Goal: Find specific page/section: Find specific page/section

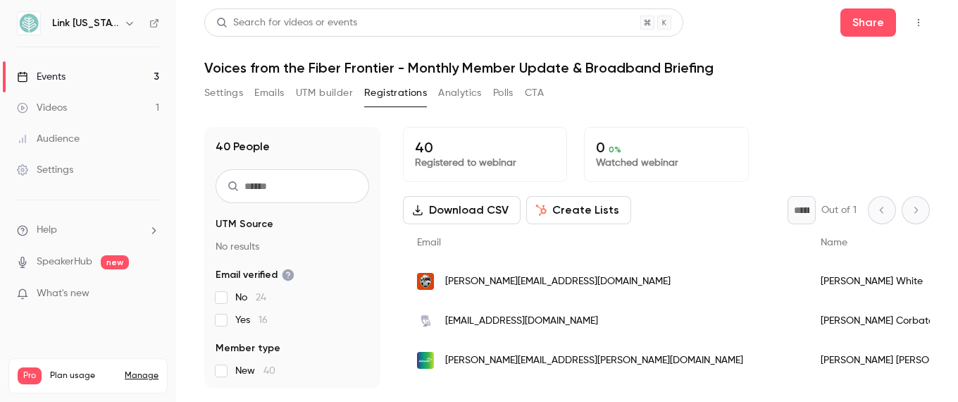
click at [123, 75] on link "Events 3" at bounding box center [88, 76] width 176 height 31
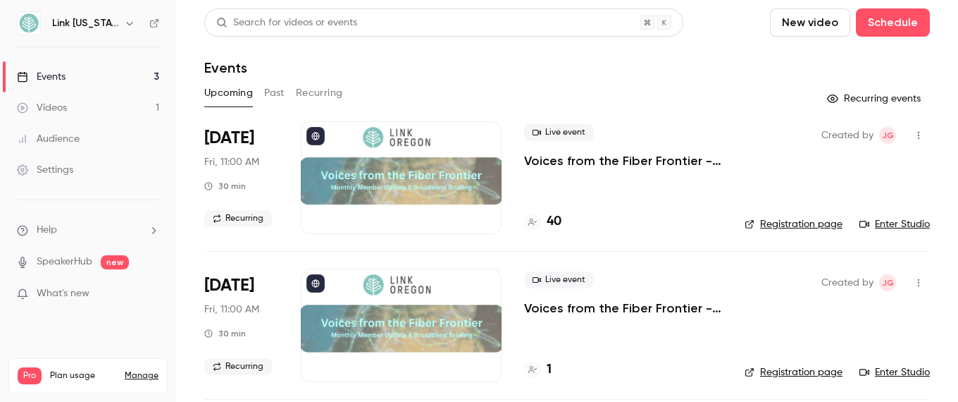
click at [710, 223] on link "Enter Studio" at bounding box center [895, 224] width 70 height 14
click at [710, 222] on link "Enter Studio" at bounding box center [895, 224] width 70 height 14
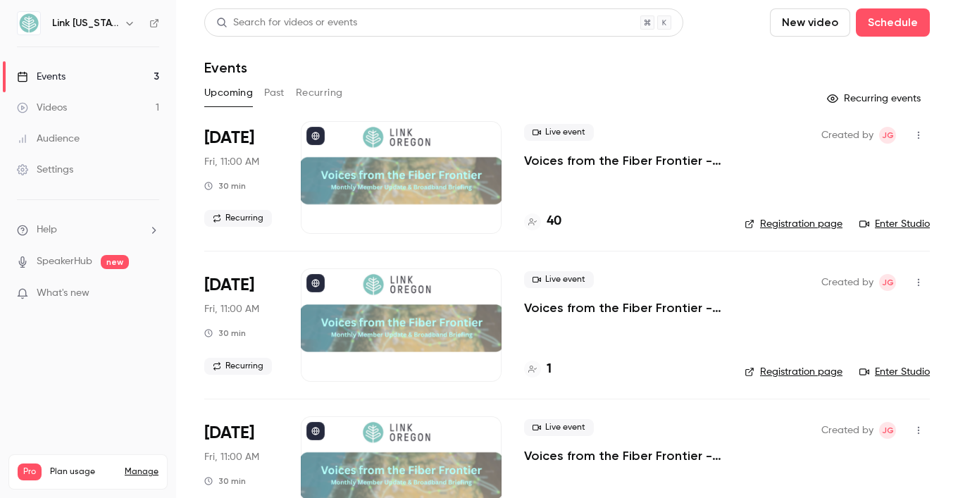
click at [710, 223] on link "Enter Studio" at bounding box center [895, 224] width 70 height 14
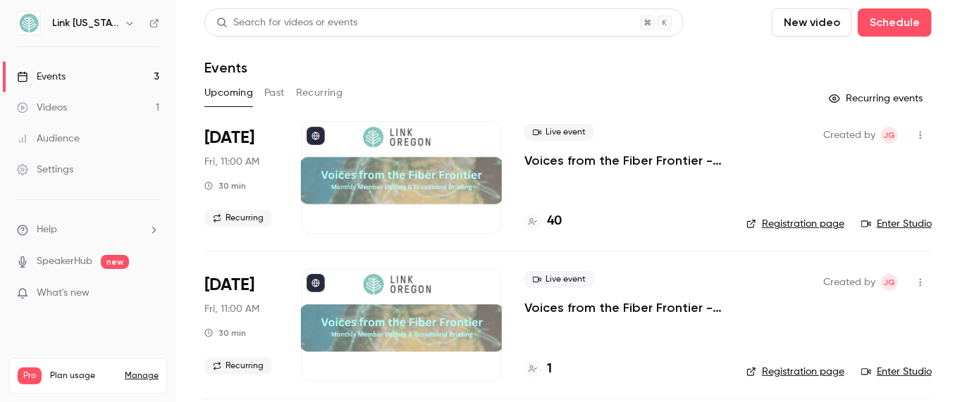
click at [710, 227] on link "Enter Studio" at bounding box center [896, 224] width 70 height 14
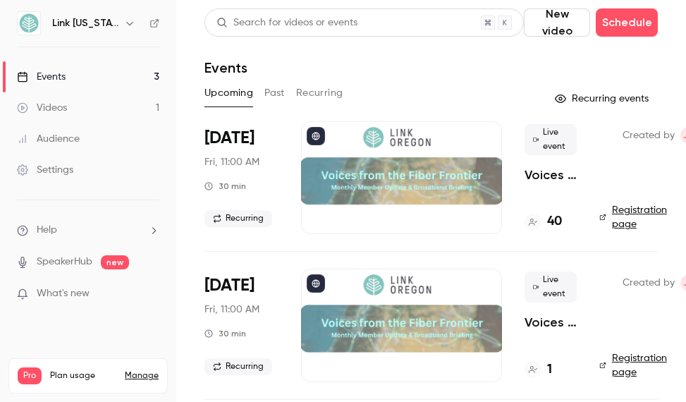
click at [604, 99] on button "Recurring events" at bounding box center [602, 98] width 109 height 23
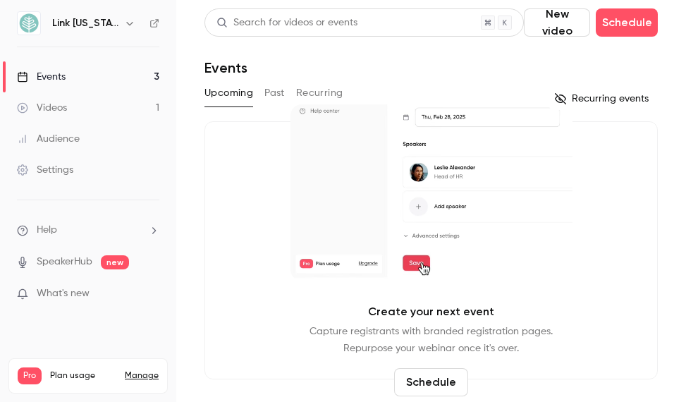
click at [91, 71] on link "Events 3" at bounding box center [88, 76] width 176 height 31
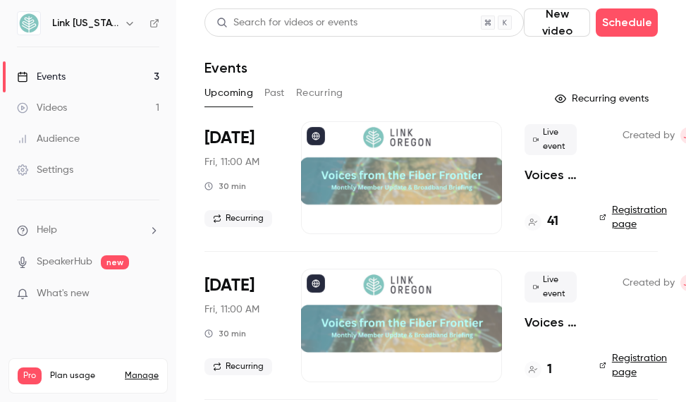
click at [440, 74] on div "Events" at bounding box center [430, 67] width 453 height 17
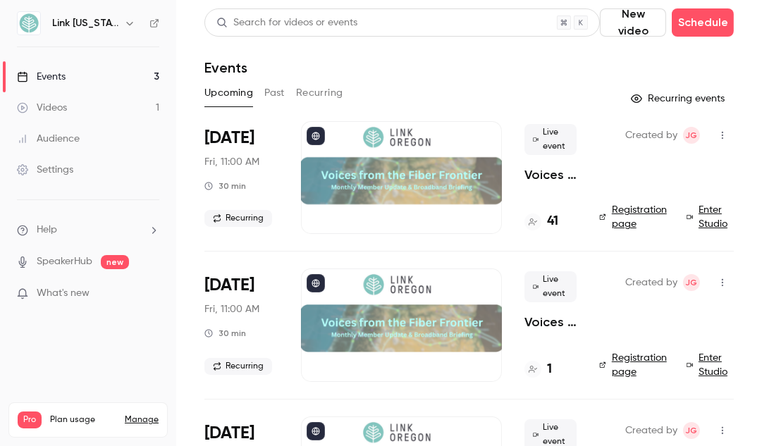
click at [696, 206] on link "Enter Studio" at bounding box center [709, 217] width 47 height 28
